Goal: Find specific page/section: Find specific page/section

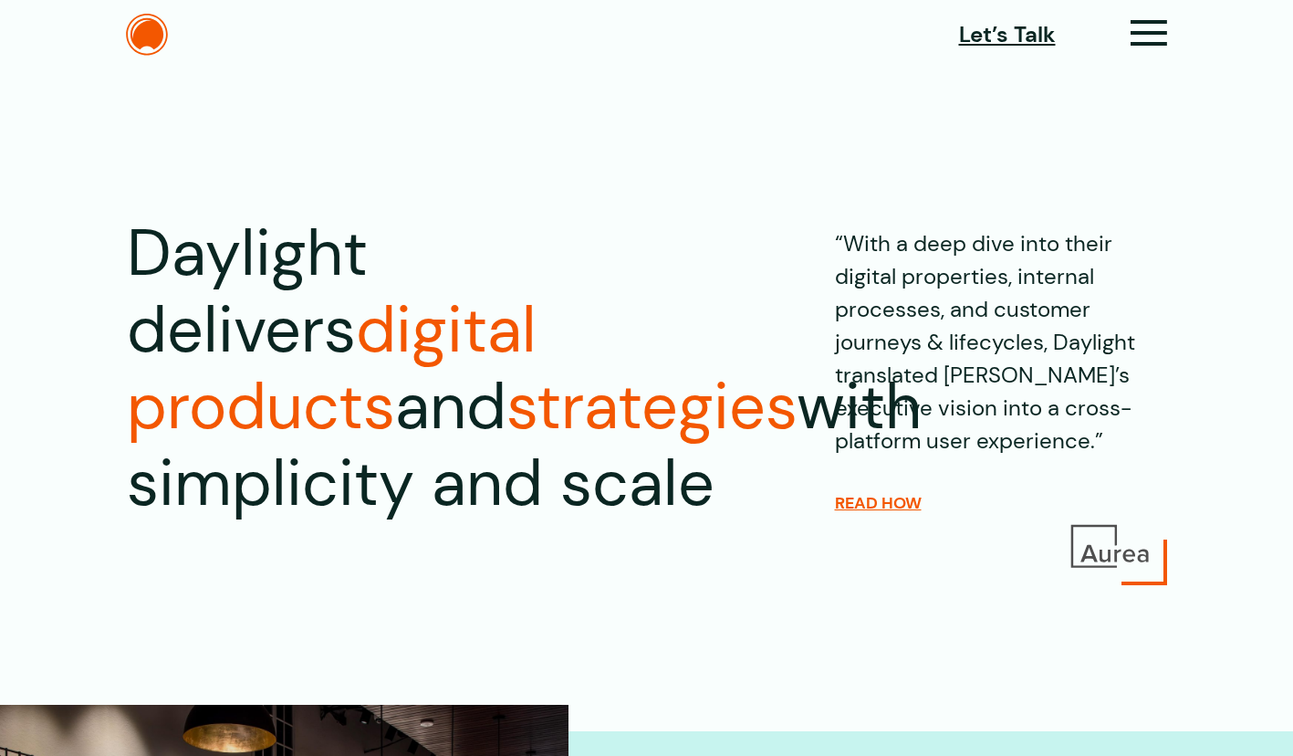
click at [1170, 21] on div "Let’s Talk Clients Capabilities Process People About Contact News Careers Retai…" at bounding box center [646, 35] width 1095 height 42
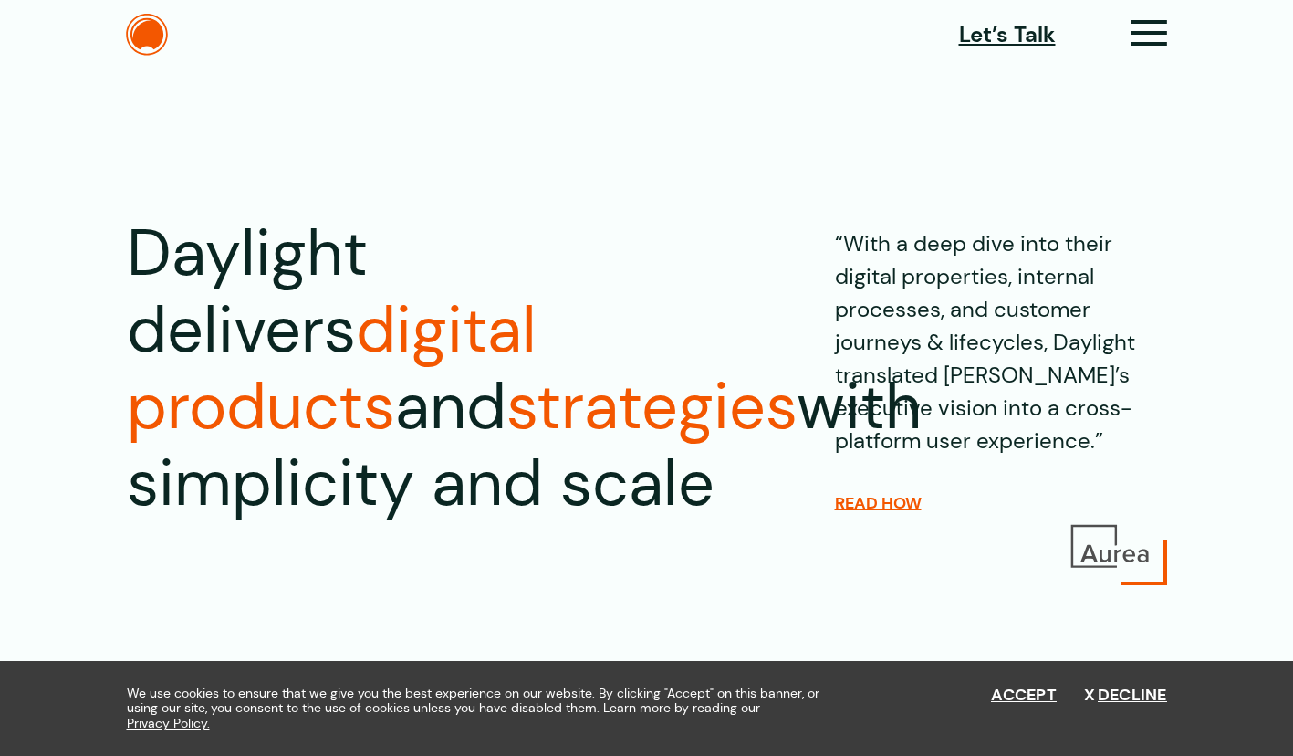
click at [1166, 31] on icon at bounding box center [1149, 40] width 37 height 19
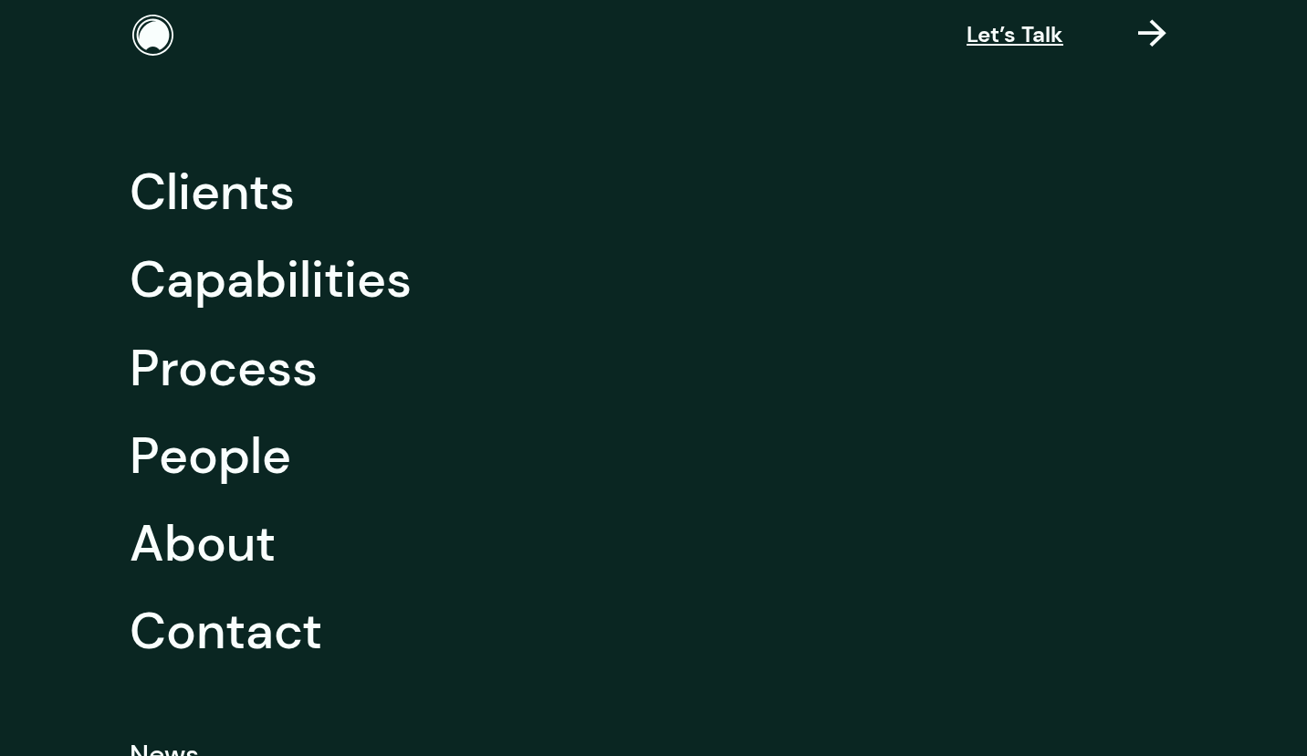
click at [363, 304] on link "Capabilities" at bounding box center [271, 279] width 282 height 88
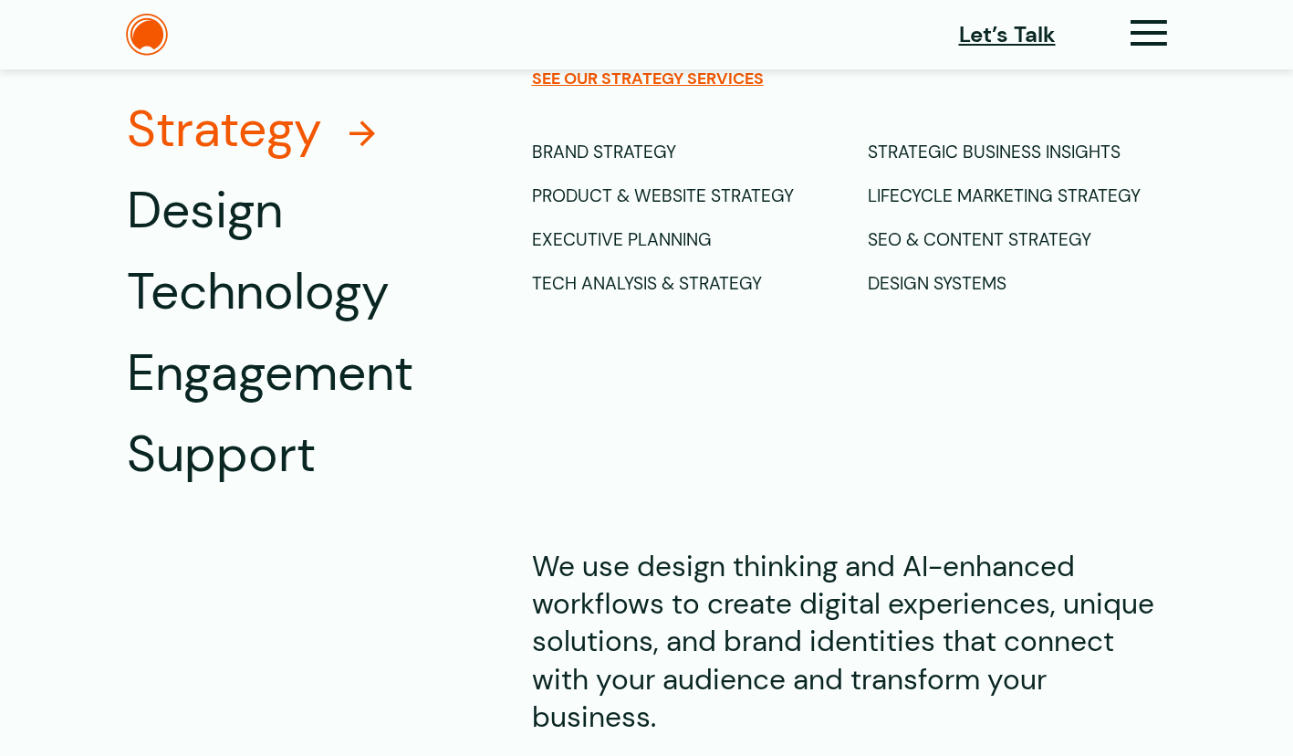
scroll to position [1217, 0]
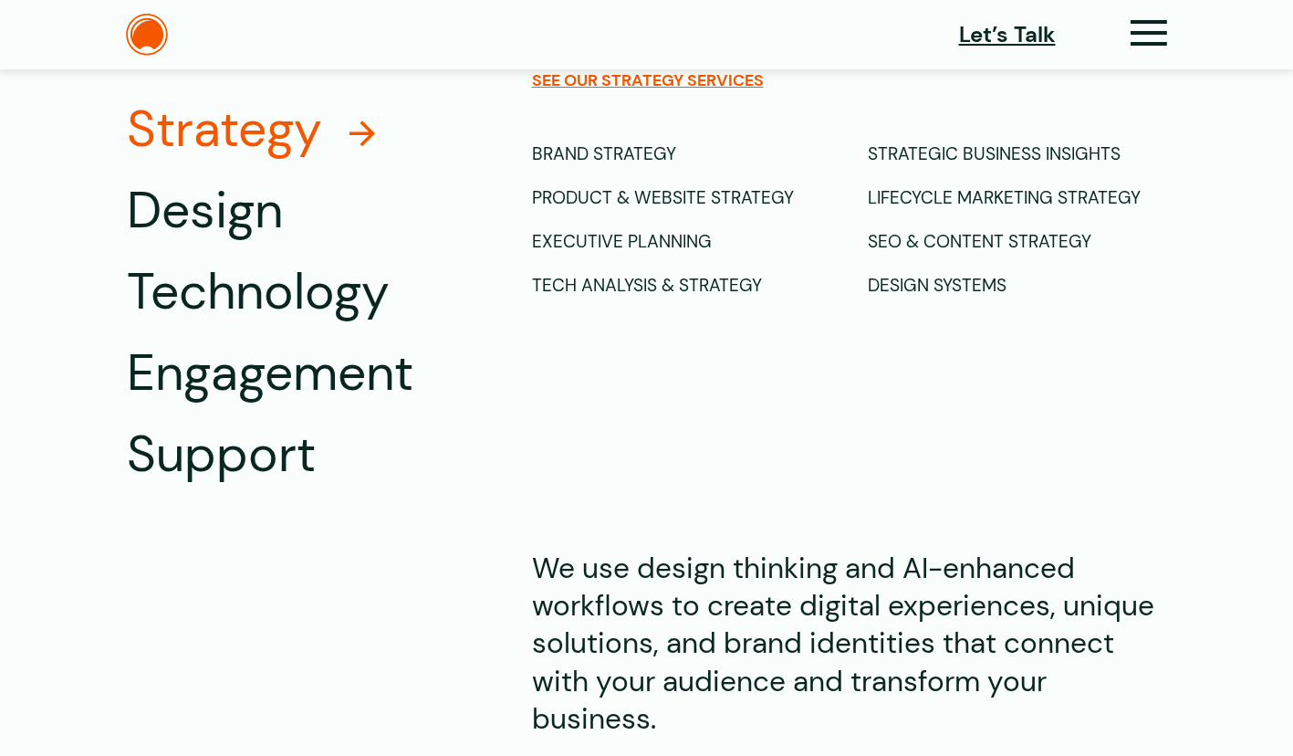
click at [935, 244] on div "SEO & Content Strategy" at bounding box center [1017, 242] width 299 height 44
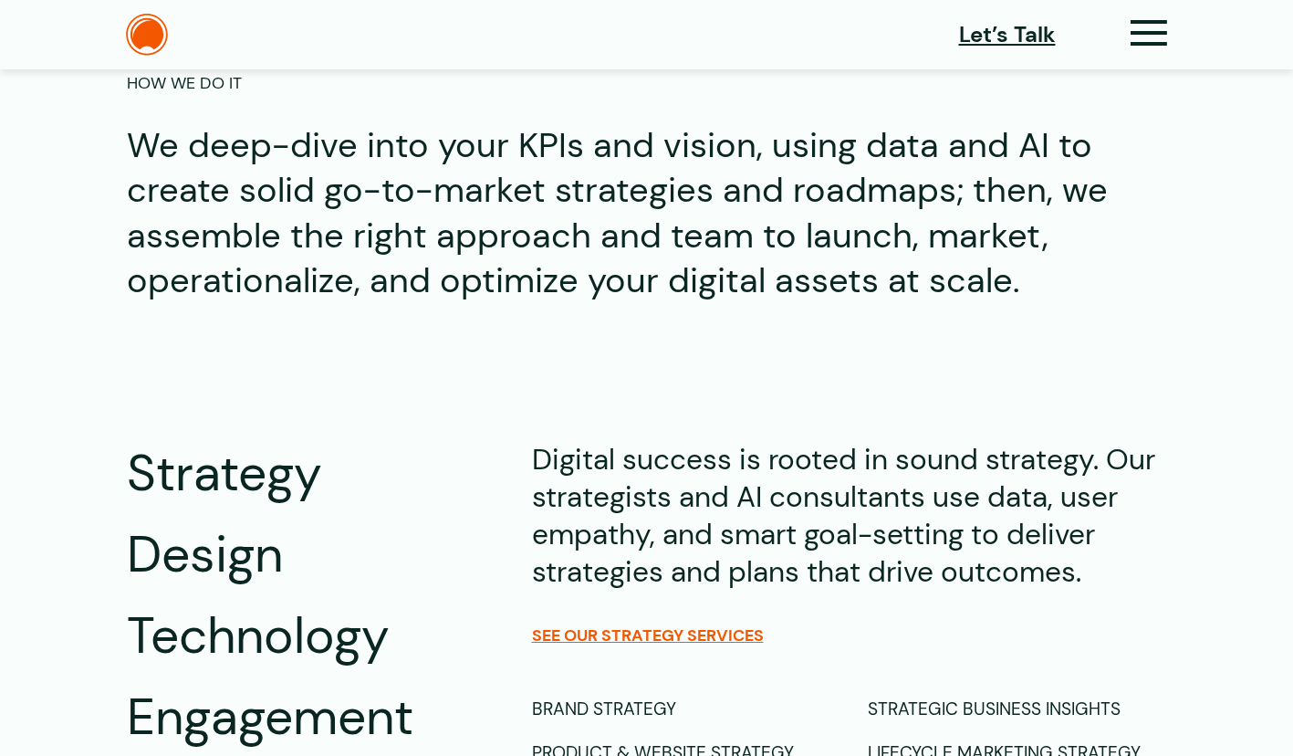
scroll to position [0, 0]
